Goal: Transaction & Acquisition: Purchase product/service

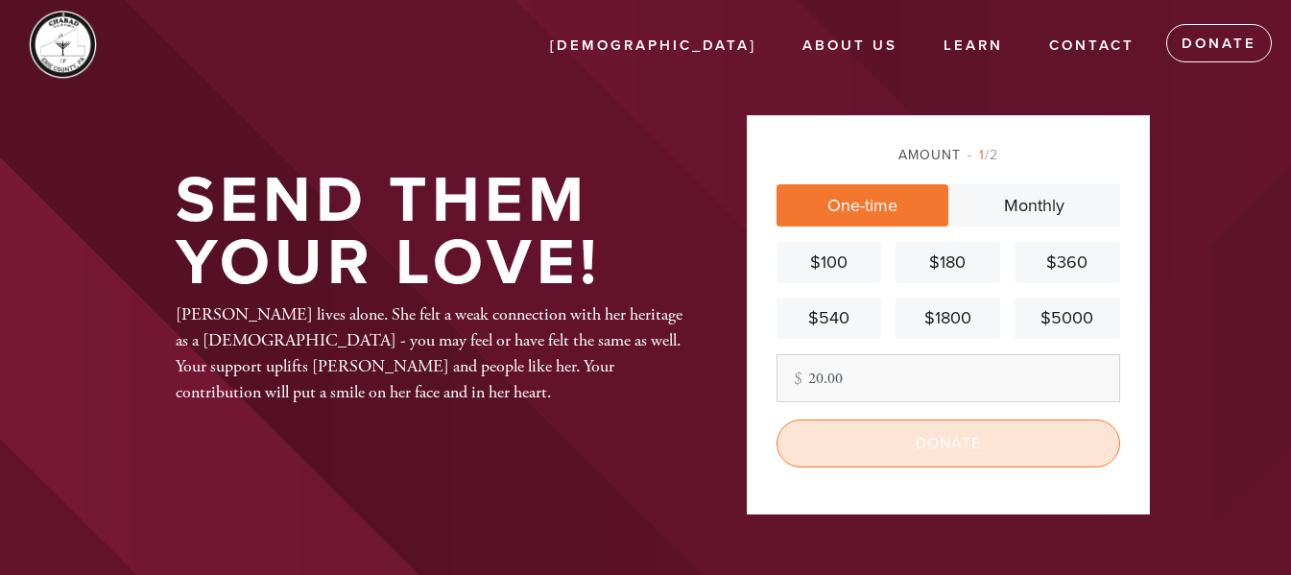
type input "20.00"
click at [944, 440] on input "Donate" at bounding box center [947, 443] width 343 height 48
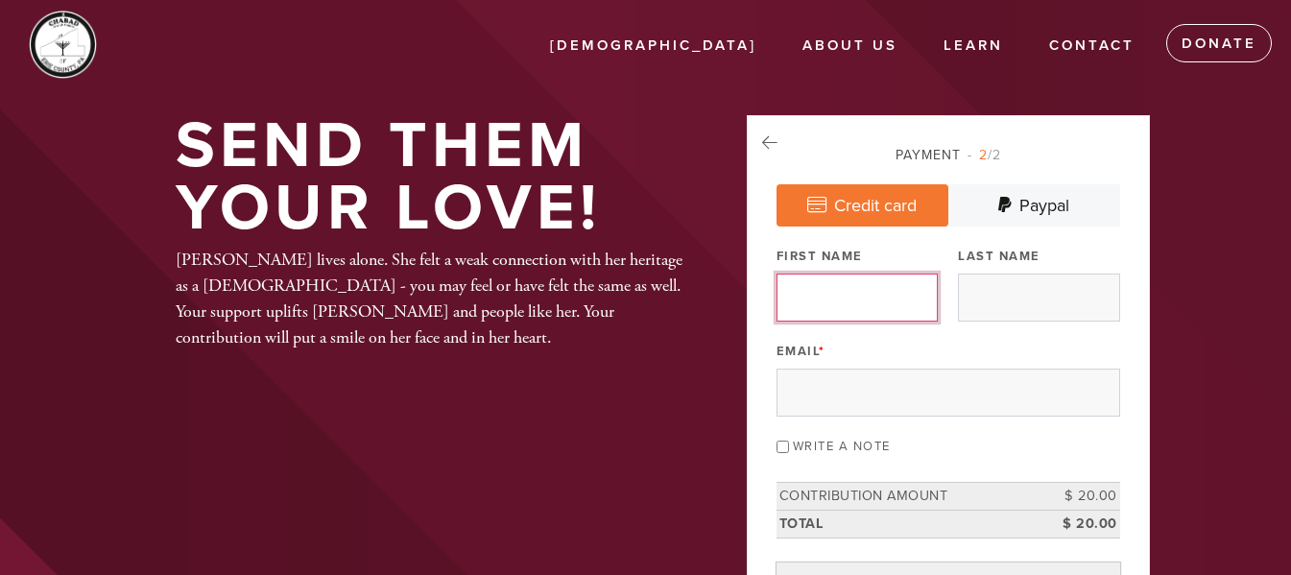
click at [841, 301] on input "First Name" at bounding box center [856, 297] width 161 height 48
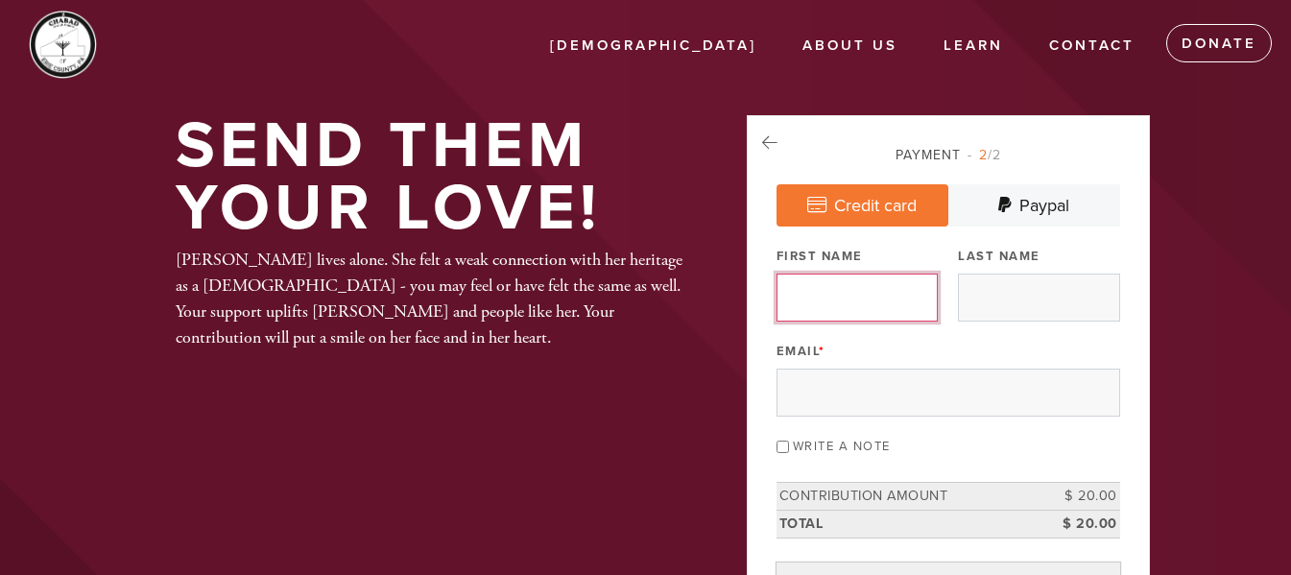
click at [863, 304] on input "First Name" at bounding box center [856, 297] width 161 height 48
type input "[PERSON_NAME]"
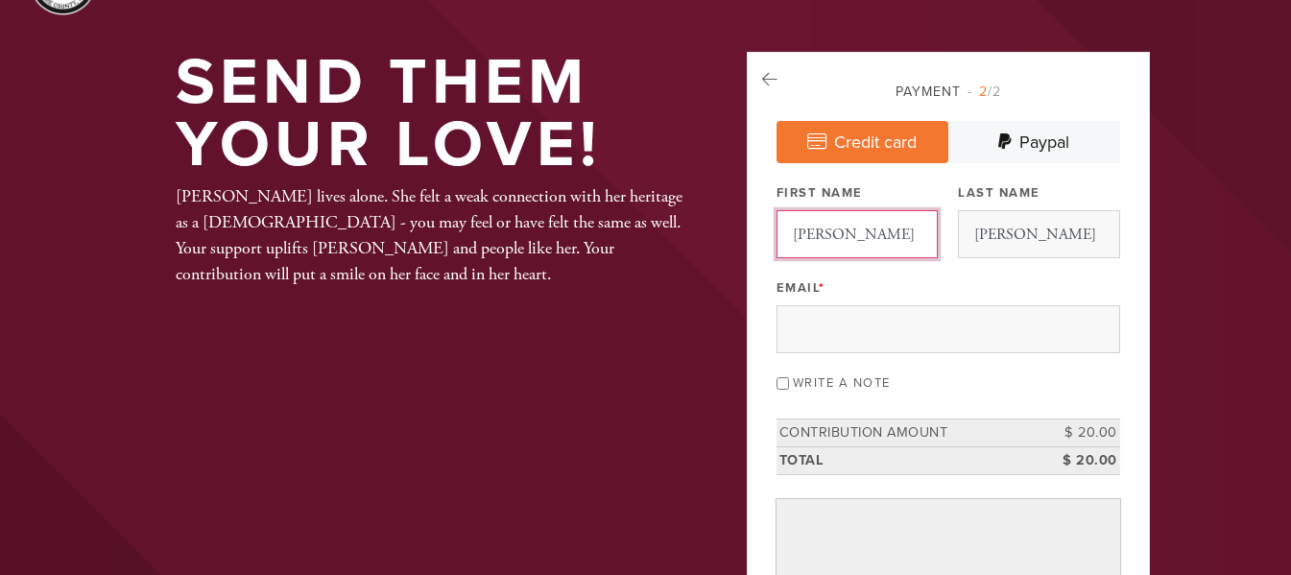
scroll to position [96, 0]
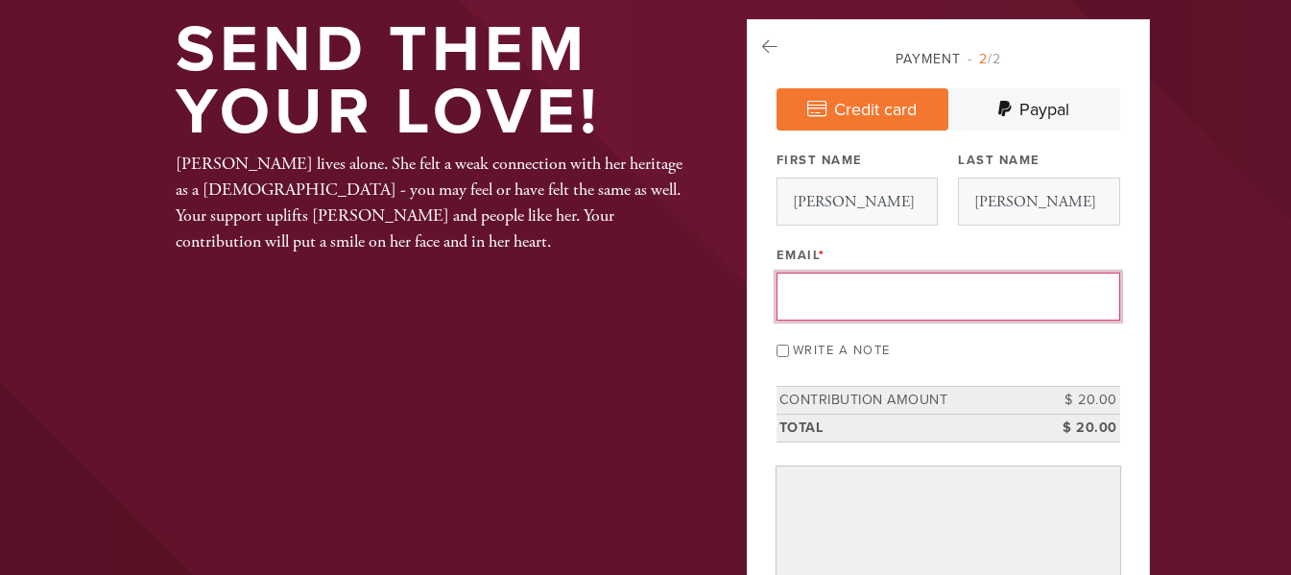
click at [858, 303] on input "Email *" at bounding box center [947, 296] width 343 height 48
click at [830, 288] on input "Email *" at bounding box center [947, 296] width 343 height 48
click at [836, 292] on input "Email *" at bounding box center [947, 296] width 343 height 48
type input "[EMAIL_ADDRESS][DOMAIN_NAME]"
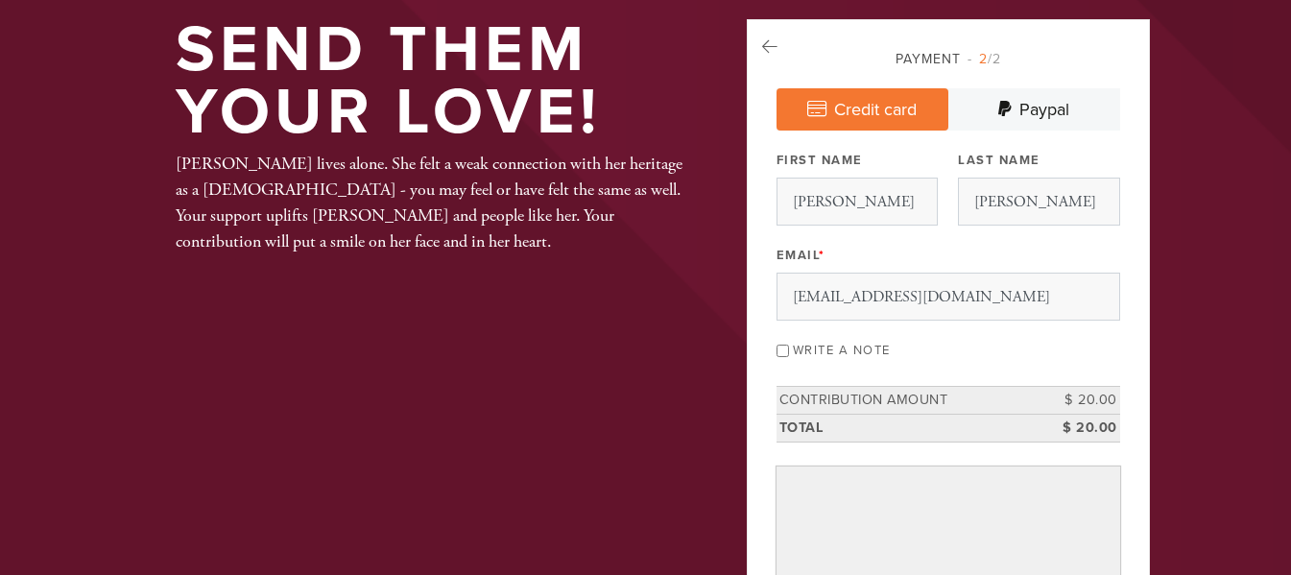
click at [785, 358] on div "Write a note" at bounding box center [947, 349] width 343 height 26
click at [786, 347] on input "Write a note" at bounding box center [782, 350] width 12 height 12
checkbox input "true"
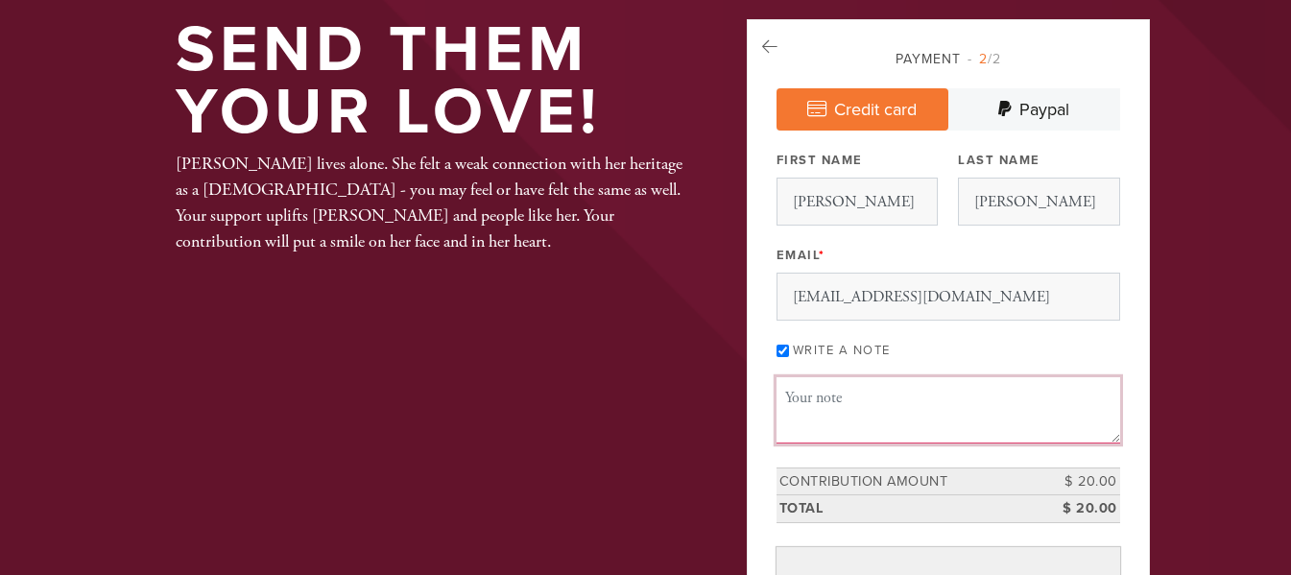
click at [832, 412] on textarea "Message or dedication" at bounding box center [947, 409] width 343 height 65
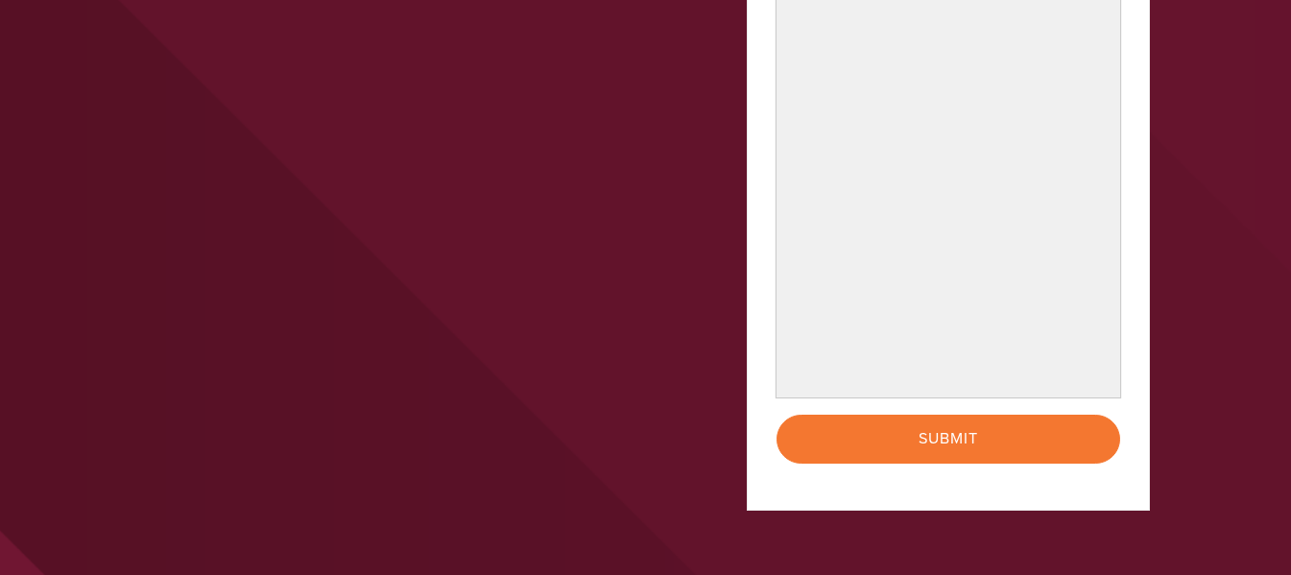
scroll to position [672, 0]
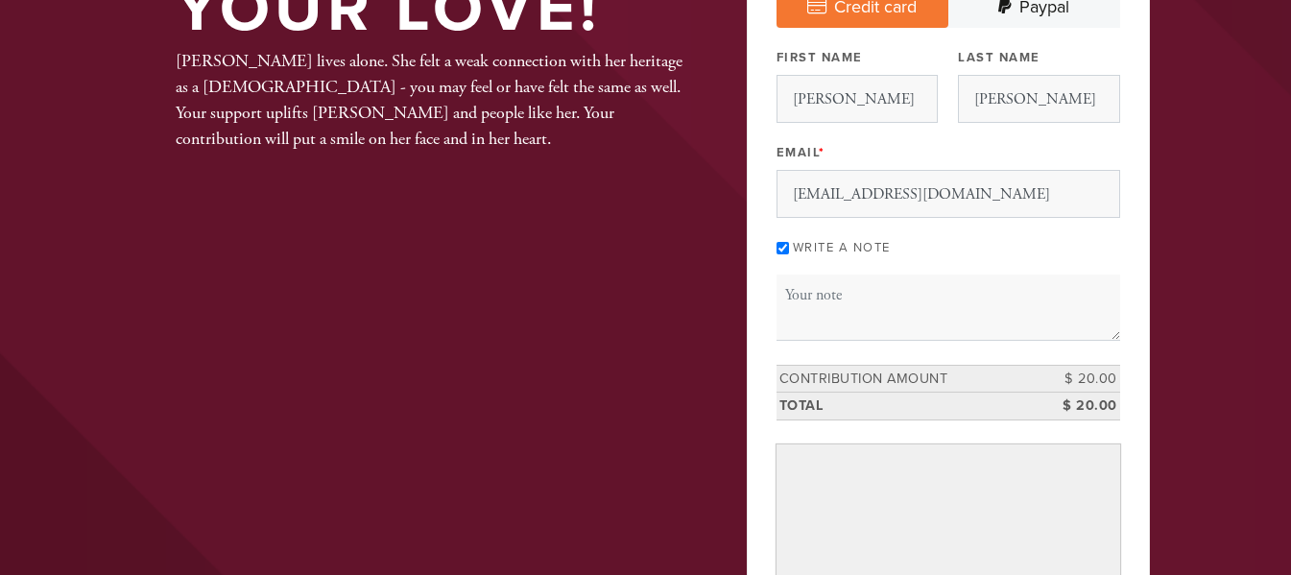
scroll to position [192, 0]
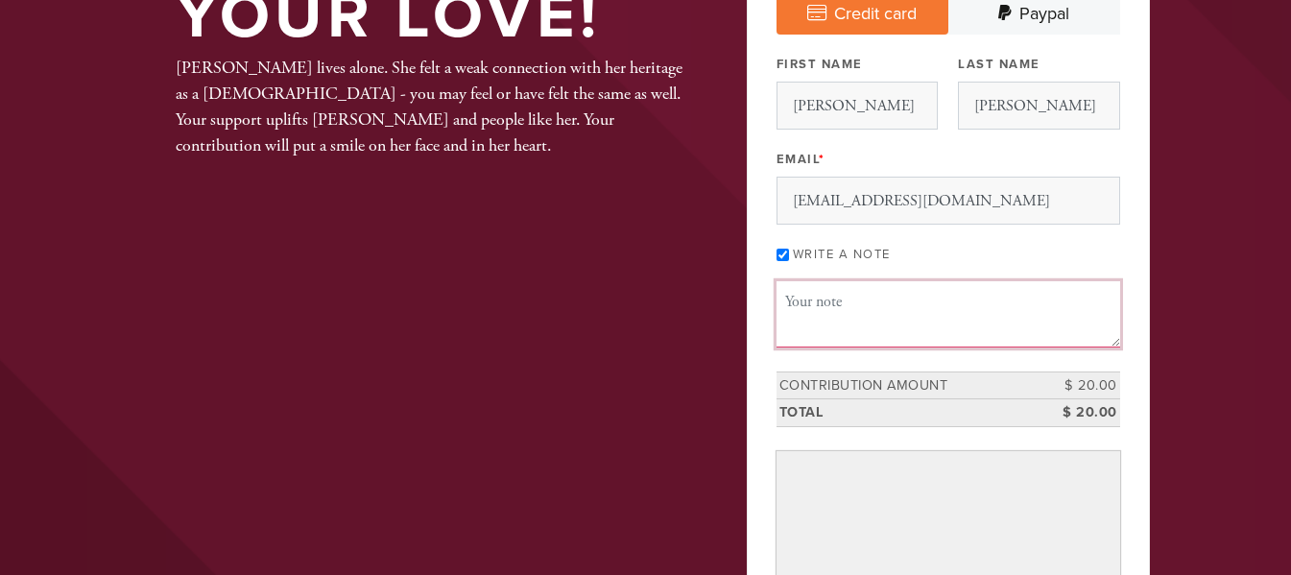
click at [918, 316] on textarea "Message or dedication" at bounding box center [947, 313] width 343 height 65
type textarea "R"
type textarea "g"
drag, startPoint x: 880, startPoint y: 301, endPoint x: 841, endPoint y: 296, distance: 39.8
click at [841, 296] on textarea "Gramnd Rosh" at bounding box center [947, 313] width 343 height 65
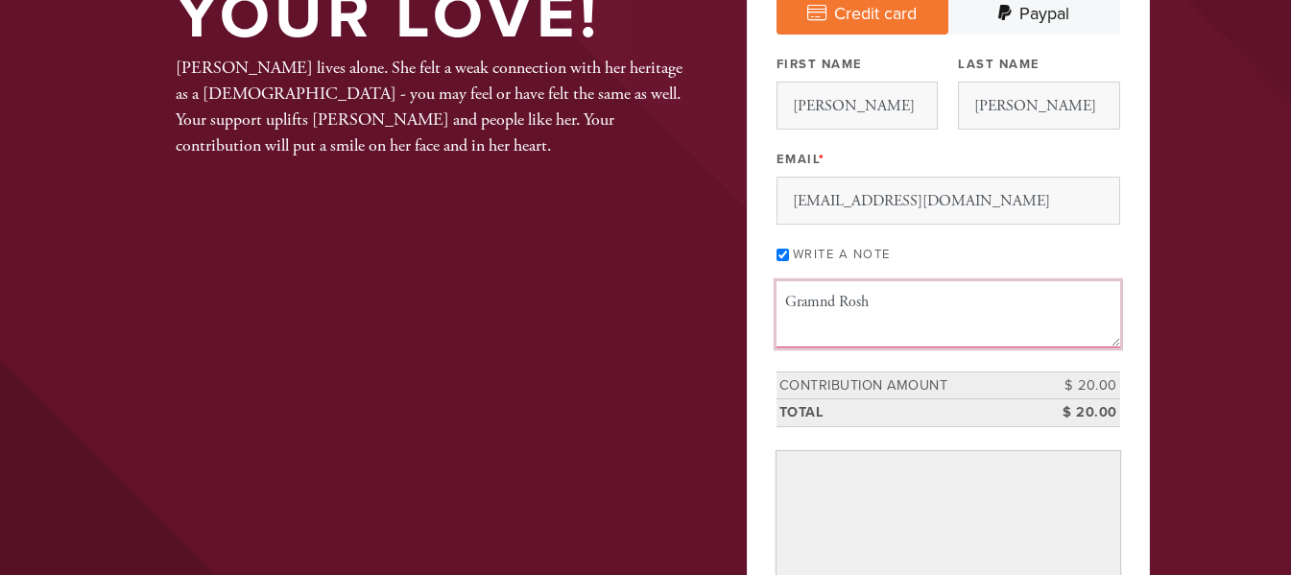
drag, startPoint x: 840, startPoint y: 296, endPoint x: 911, endPoint y: 296, distance: 71.0
click at [911, 296] on textarea "Gramnd Rosh" at bounding box center [947, 313] width 343 height 65
paste textarea "Hashanah"
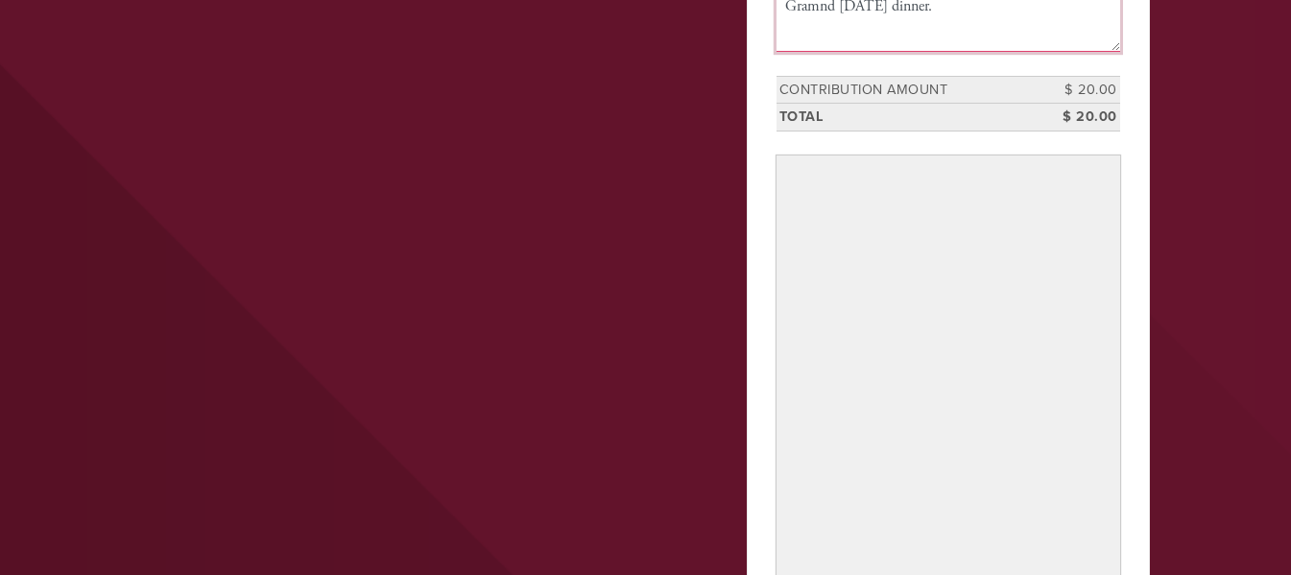
scroll to position [576, 0]
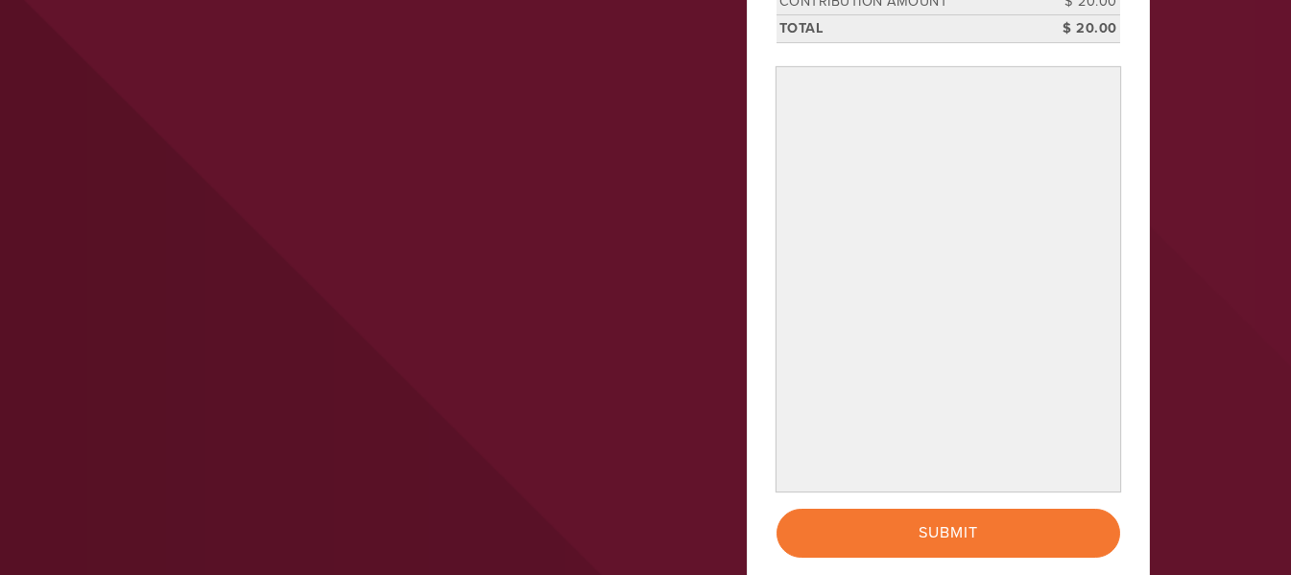
type textarea "Gramnd Rosh Hashanah dinner."
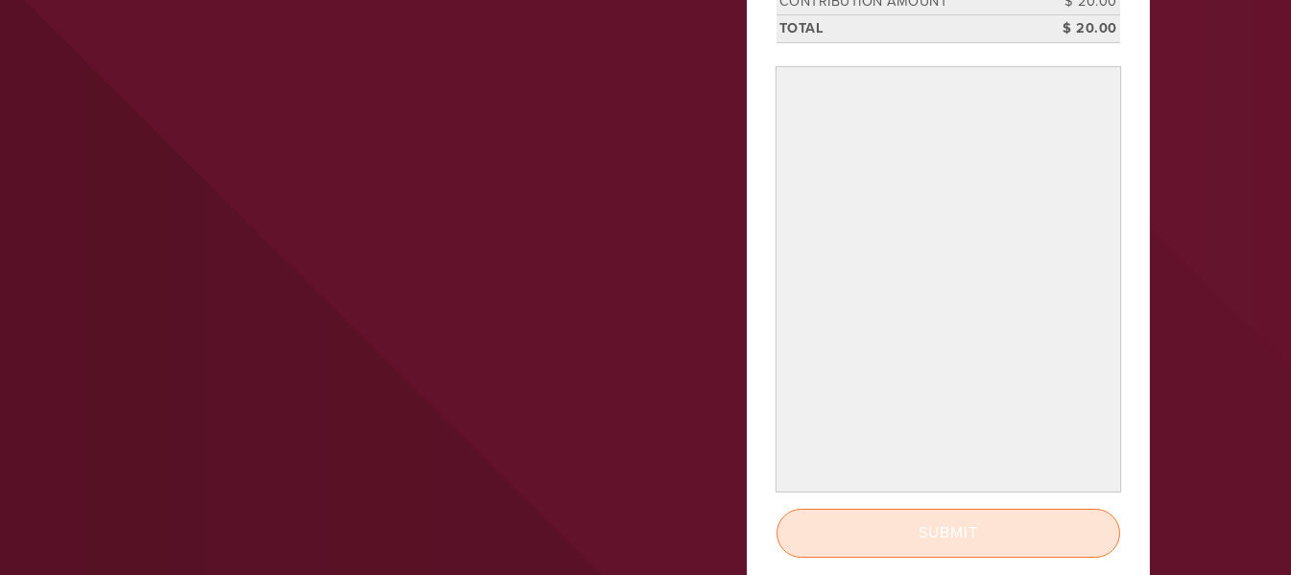
drag, startPoint x: 935, startPoint y: 530, endPoint x: 961, endPoint y: 478, distance: 58.4
click at [935, 530] on input "Submit" at bounding box center [947, 533] width 343 height 48
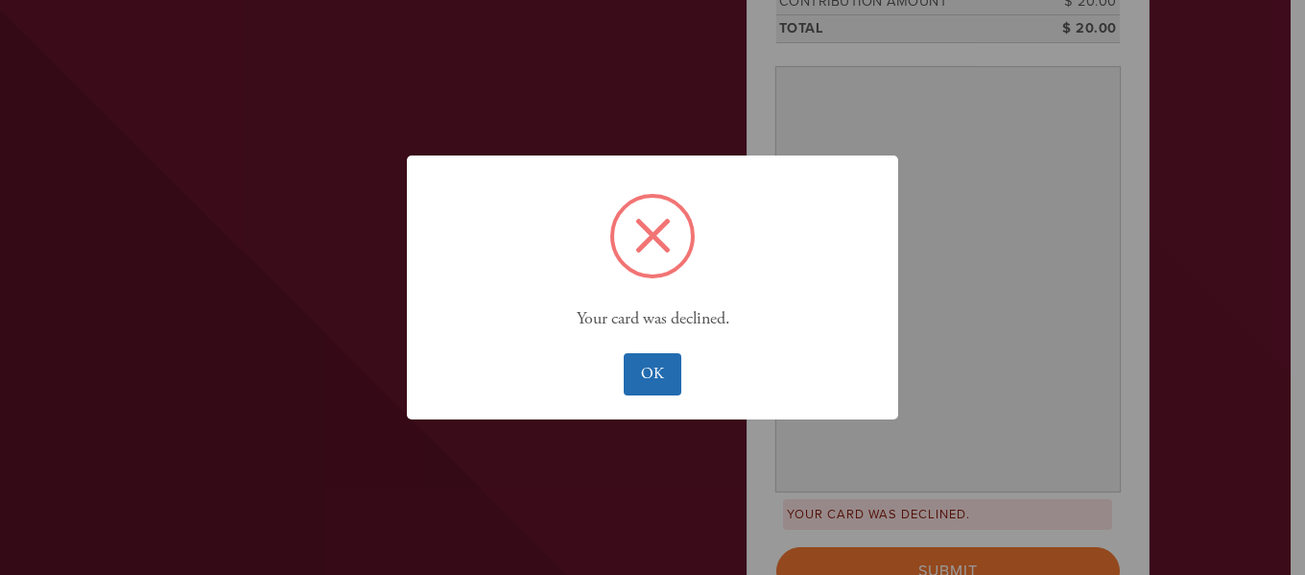
click at [642, 381] on button "OK" at bounding box center [652, 374] width 57 height 42
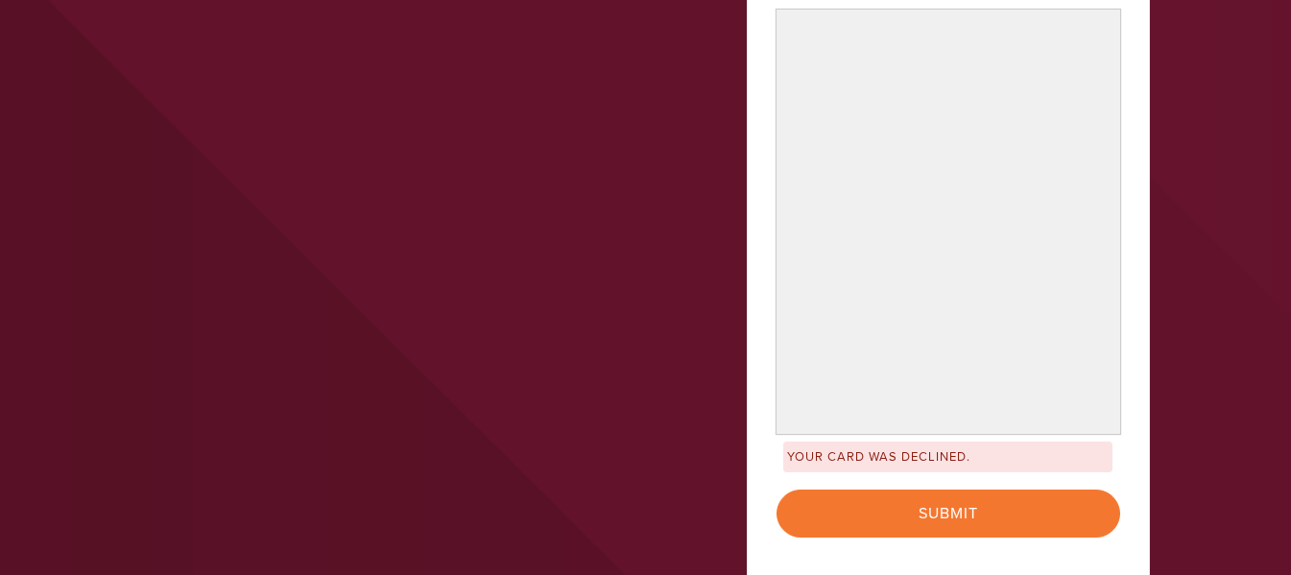
scroll to position [666, 0]
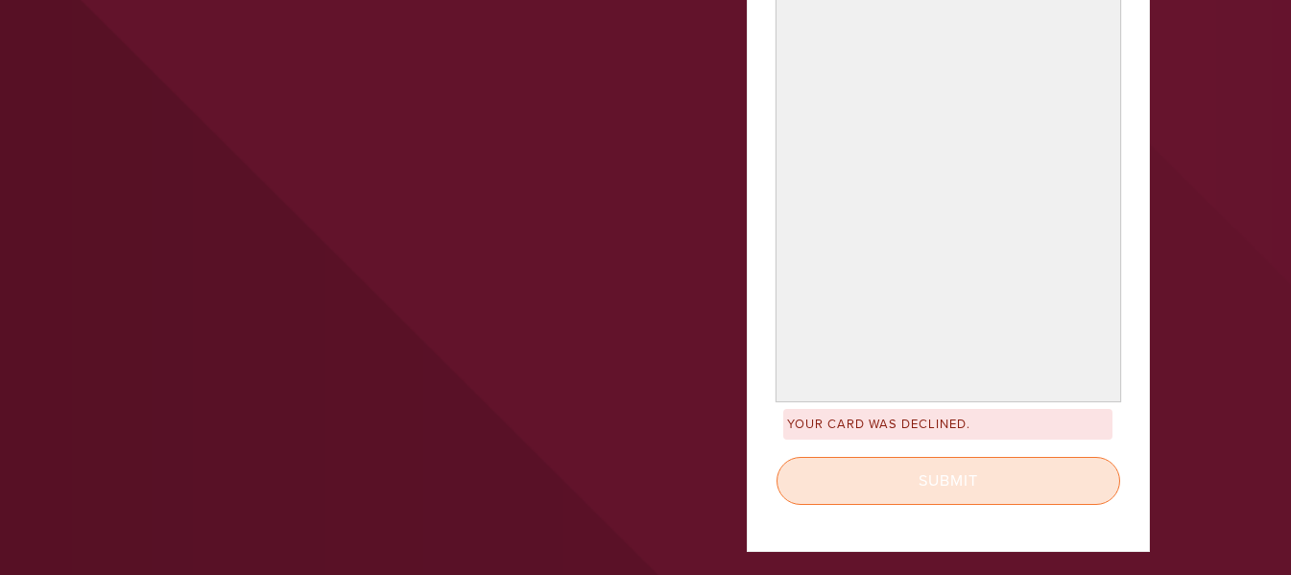
click at [949, 470] on input "Submit" at bounding box center [947, 481] width 343 height 48
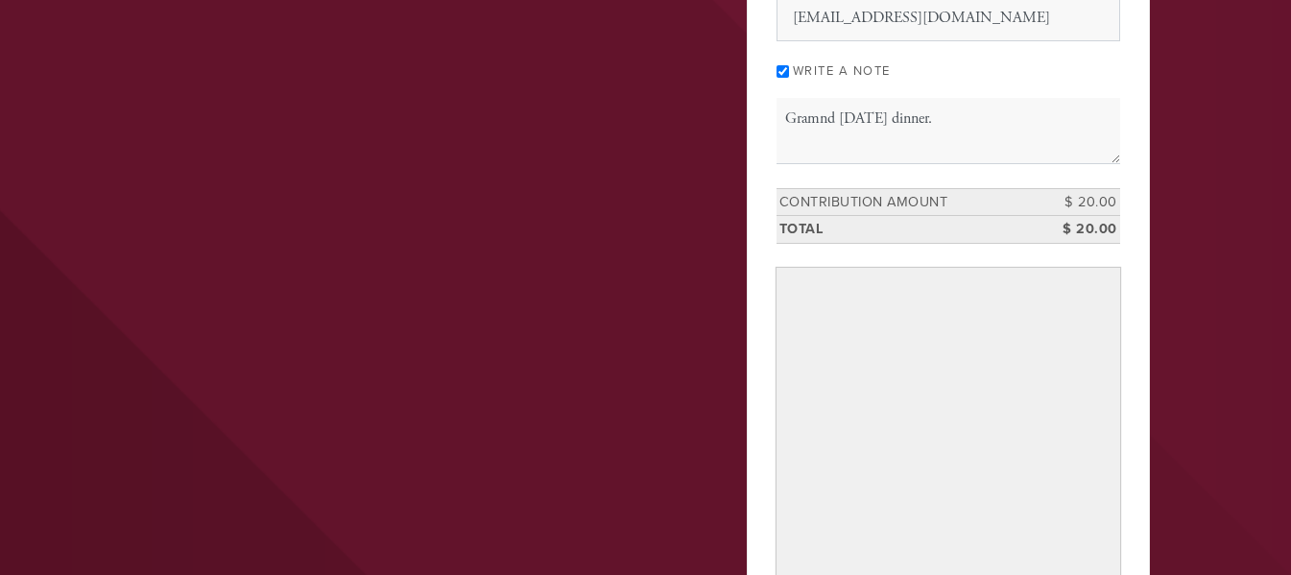
scroll to position [378, 0]
